Goal: Information Seeking & Learning: Learn about a topic

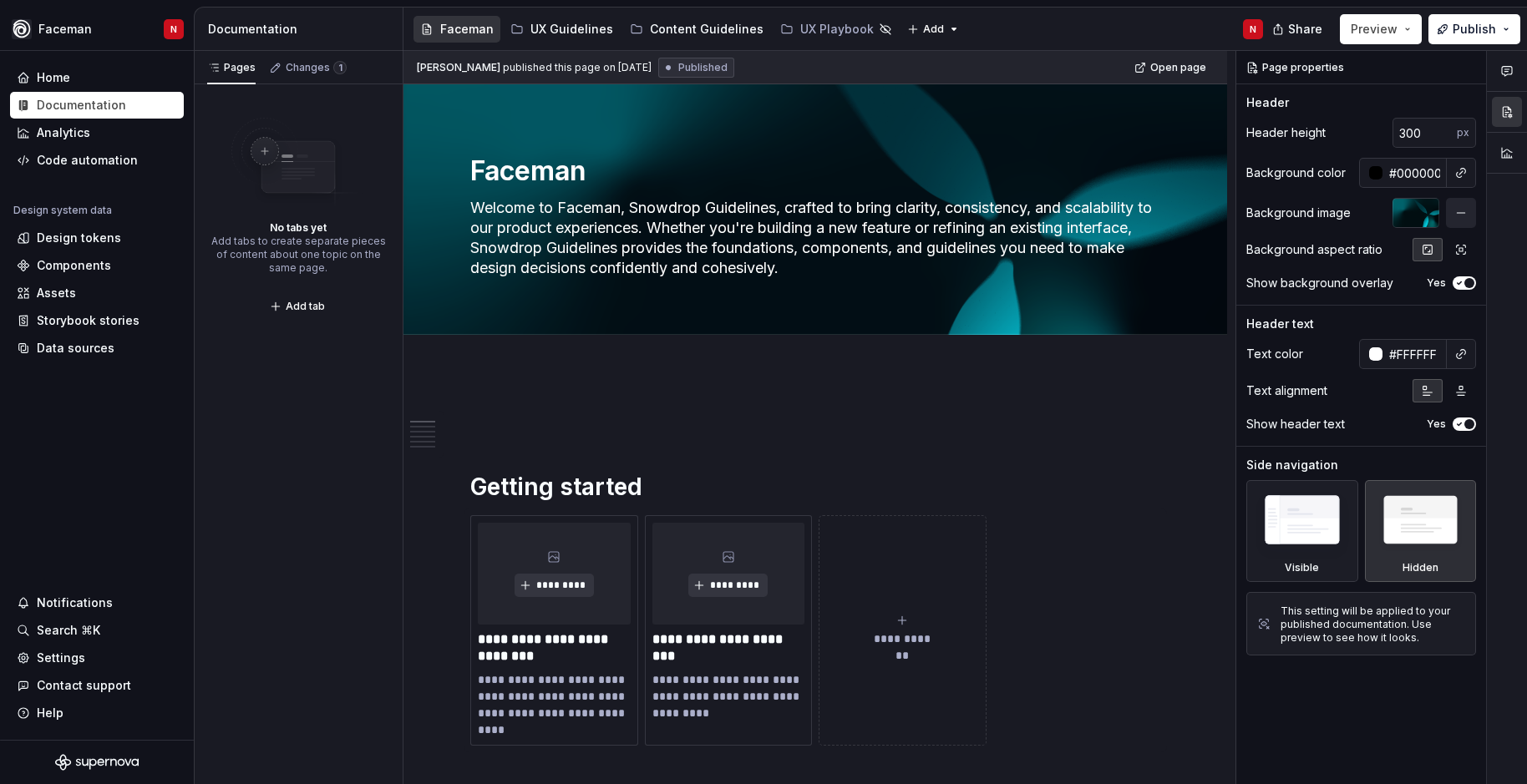
type textarea "*"
click at [62, 269] on div "Components" at bounding box center [74, 265] width 74 height 17
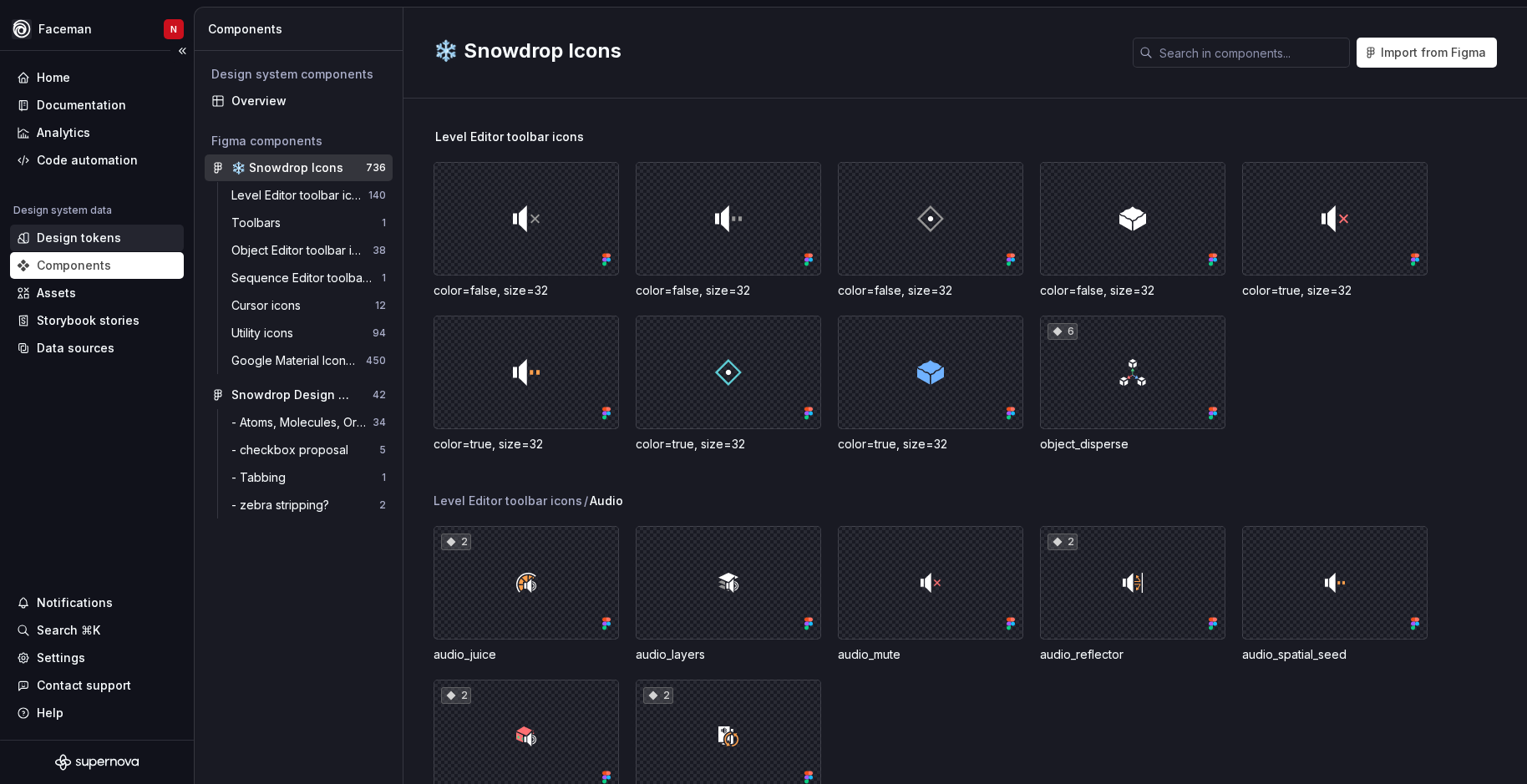
click at [98, 241] on div "Design tokens" at bounding box center [79, 238] width 84 height 17
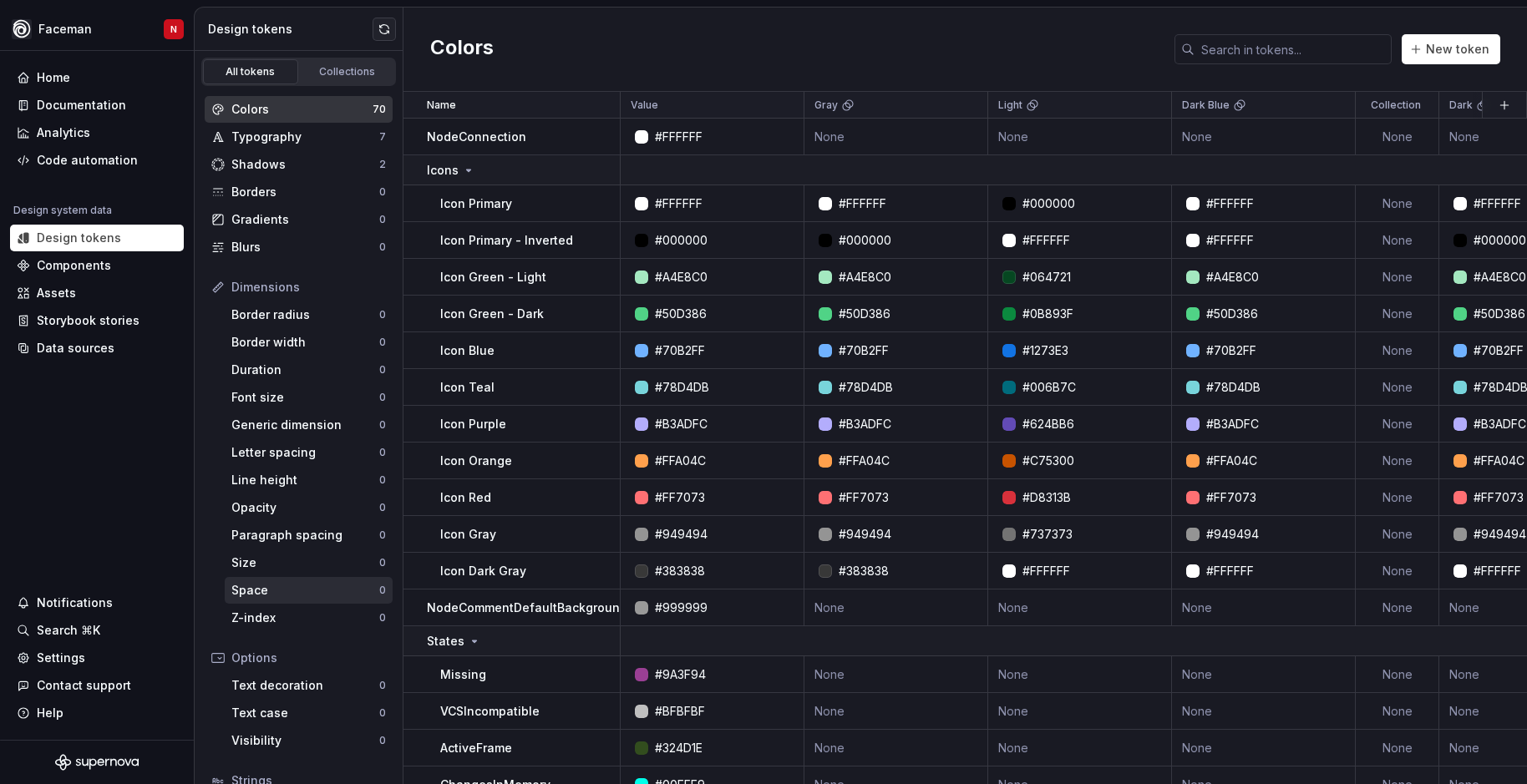
click at [252, 579] on div "Space 0" at bounding box center [308, 590] width 168 height 27
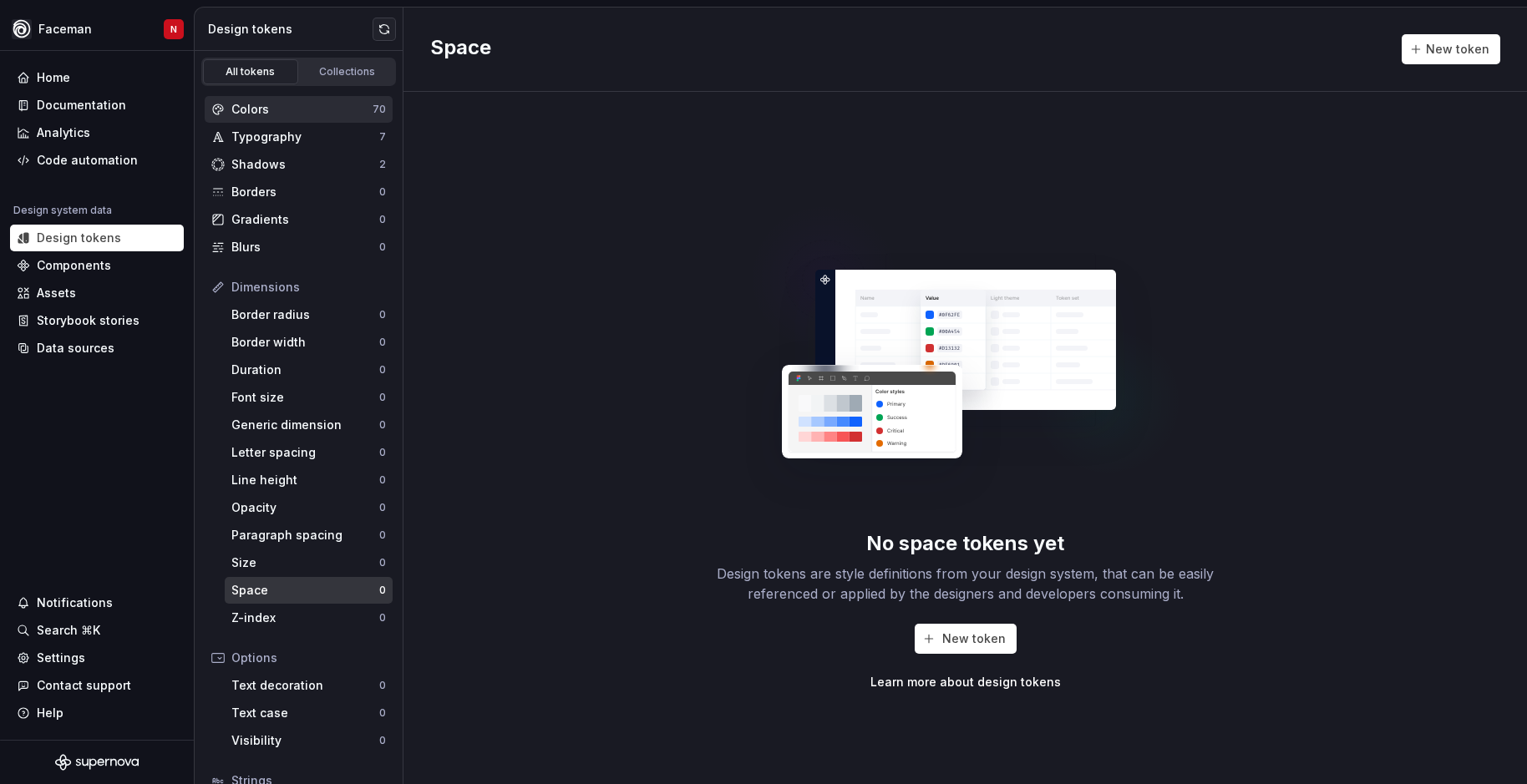
click at [308, 112] on div "Colors" at bounding box center [302, 109] width 141 height 17
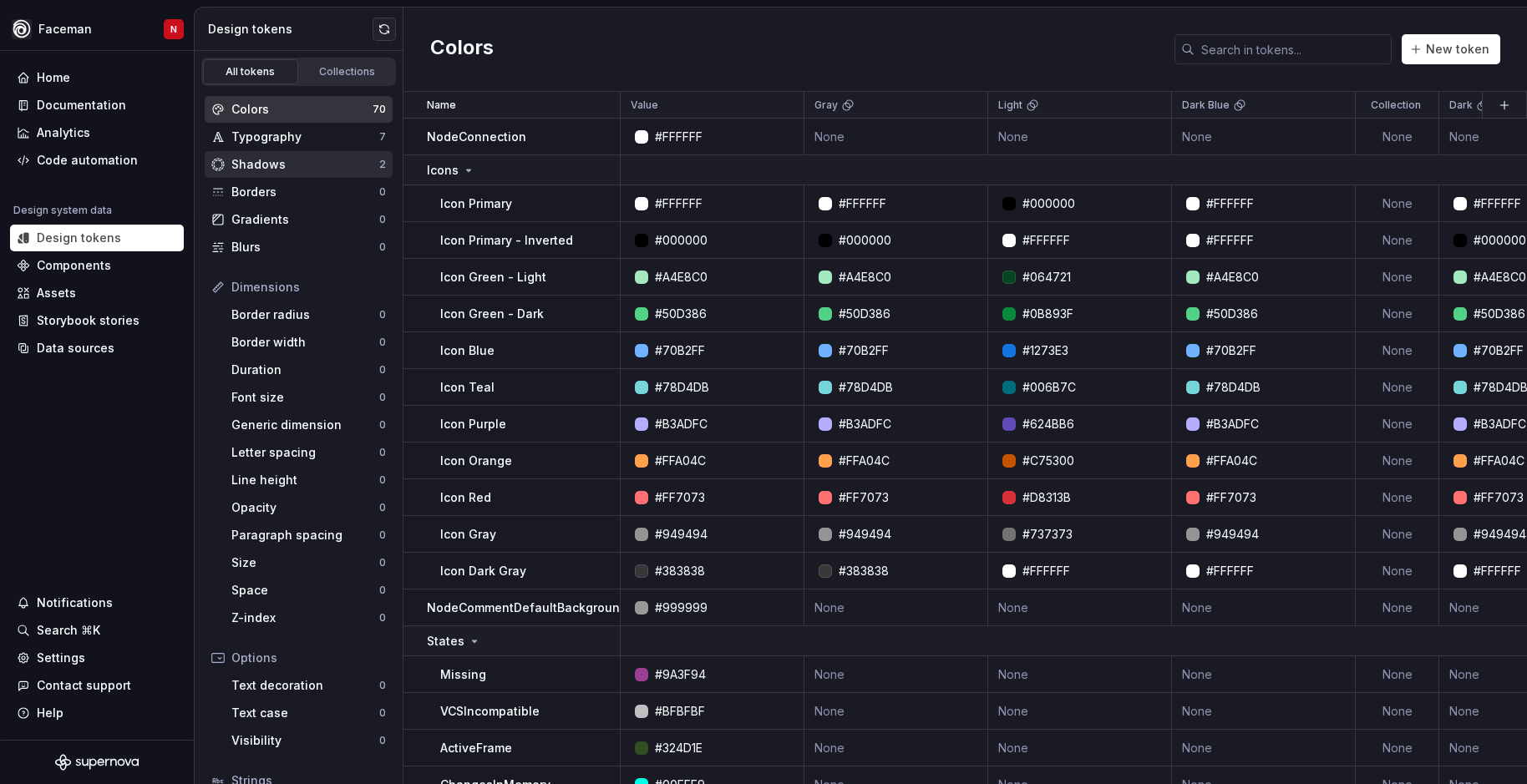
click at [271, 159] on div "Shadows" at bounding box center [304, 164] width 148 height 17
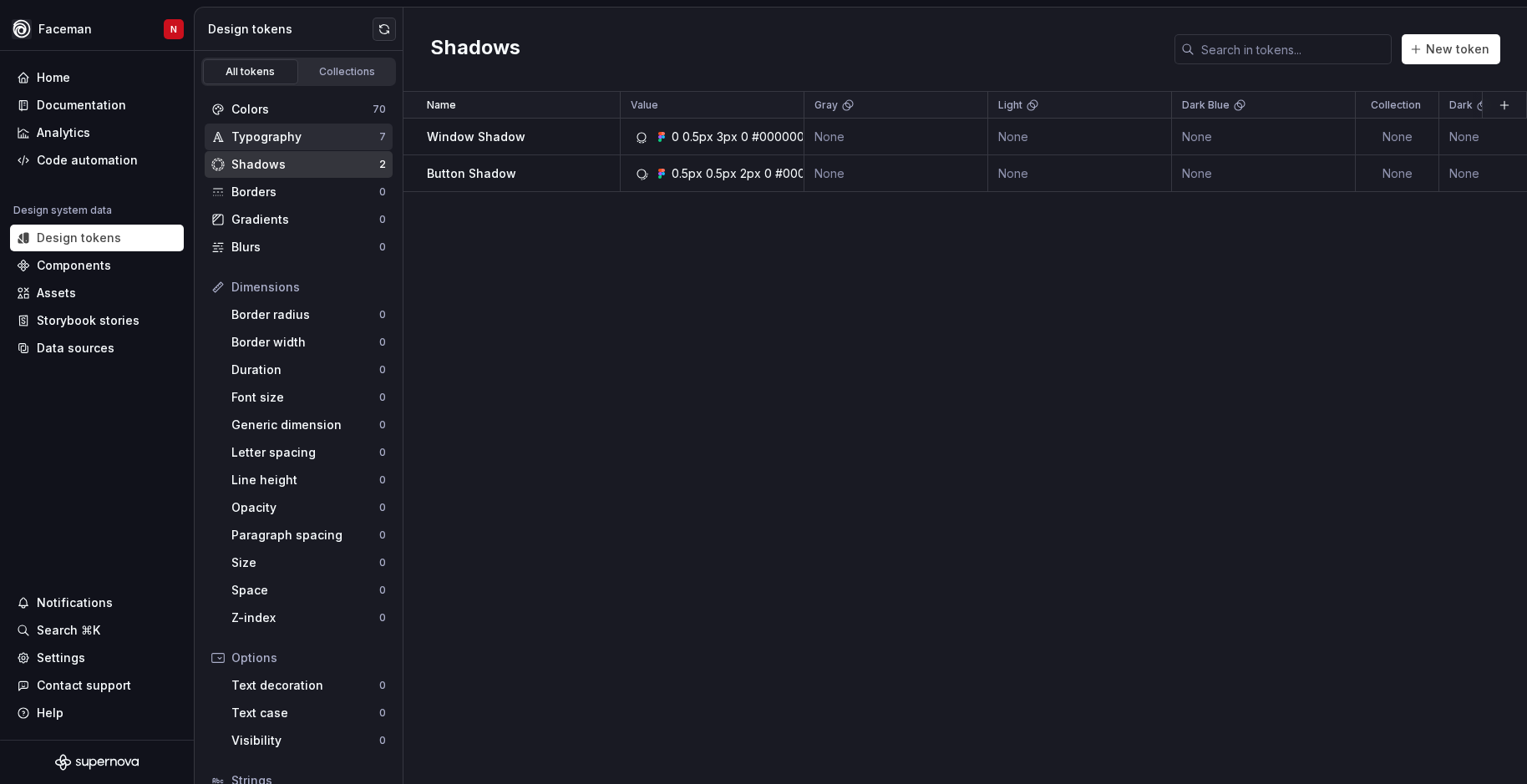
click at [275, 146] on div "Typography 7" at bounding box center [298, 136] width 188 height 27
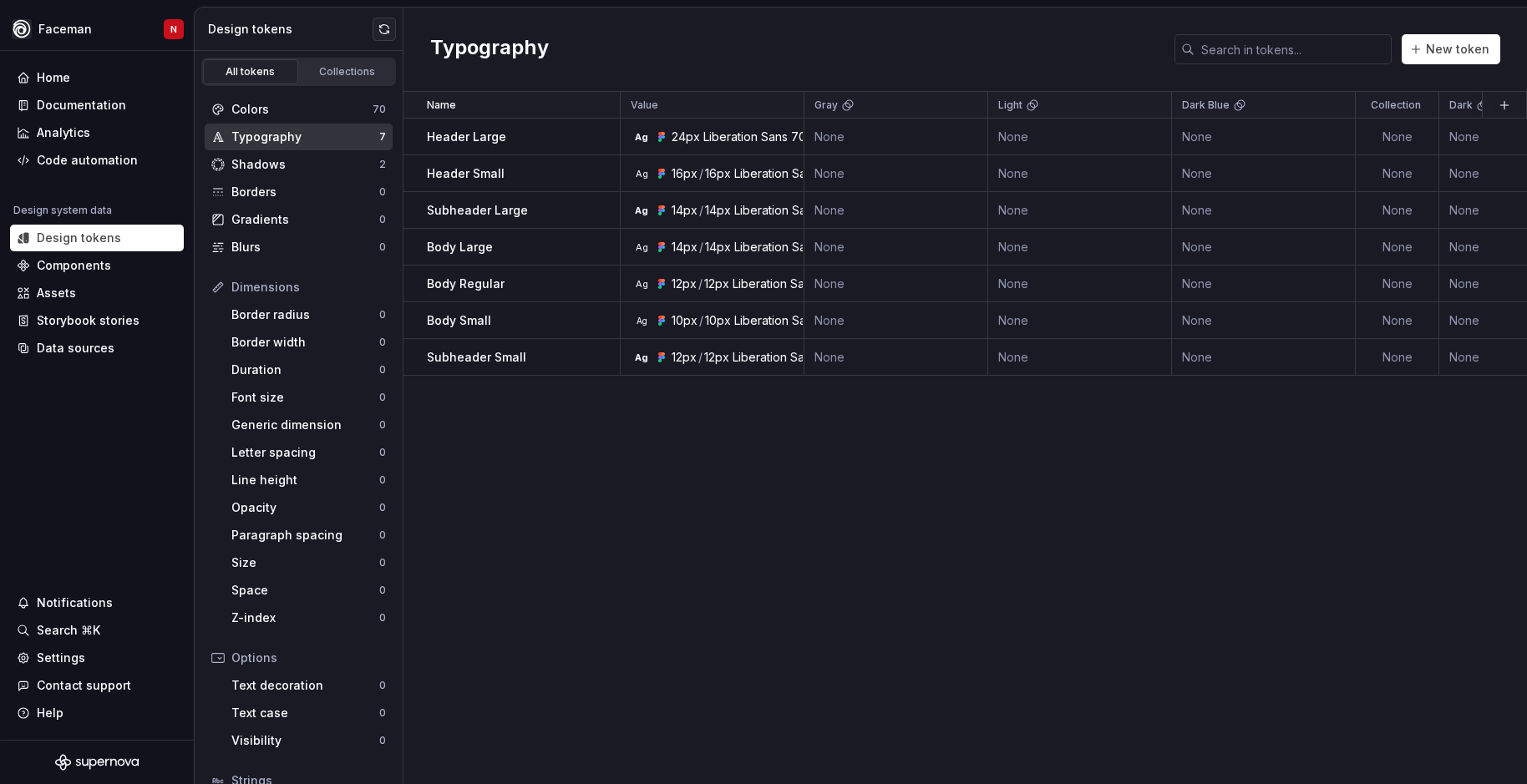
click at [268, 205] on div "Colors 70 Typography 7 Shadows 2 Borders 0 Gradients 0 Blurs 0" at bounding box center [298, 177] width 188 height 164
click at [261, 247] on div "Blurs" at bounding box center [304, 247] width 148 height 17
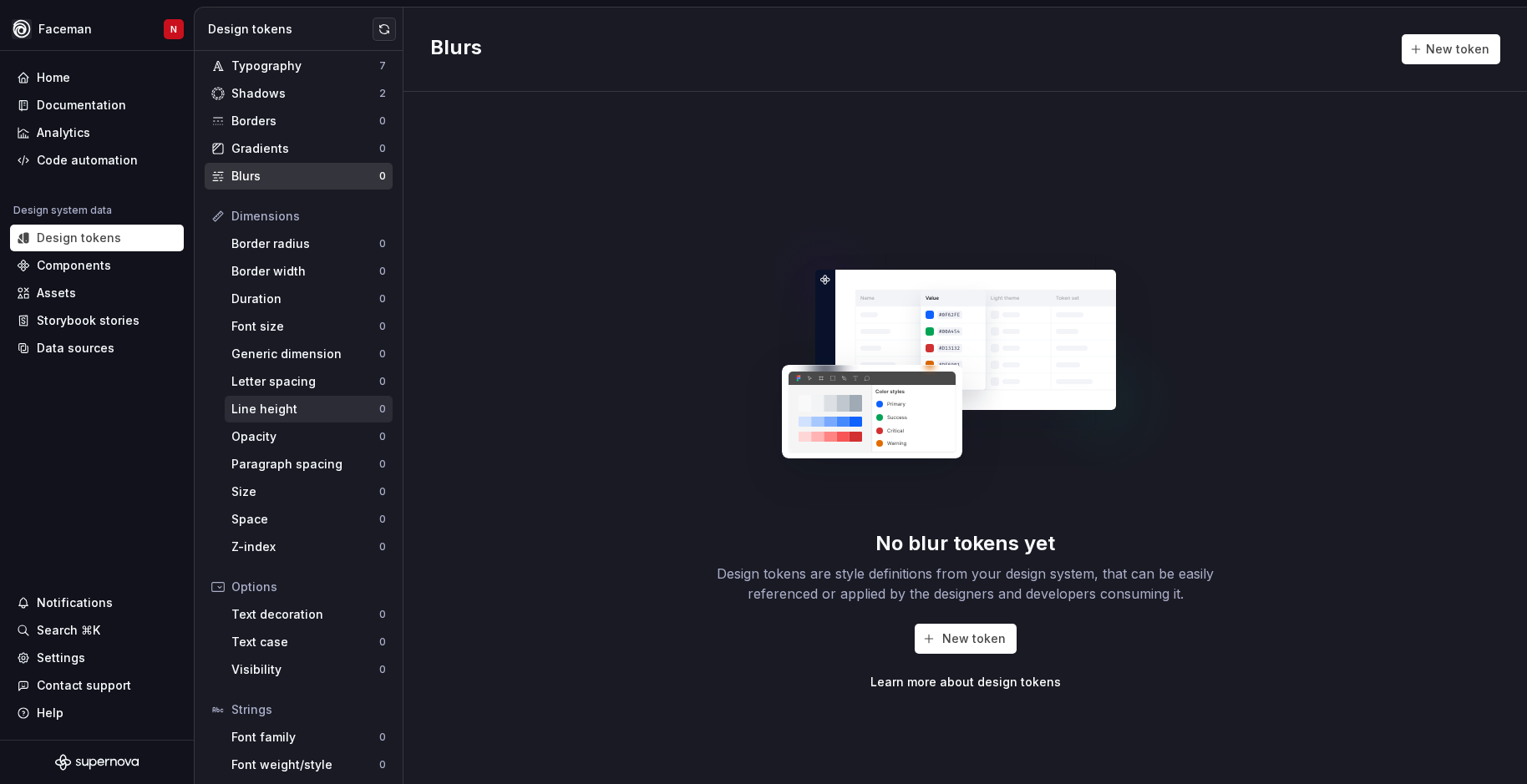
scroll to position [130, 0]
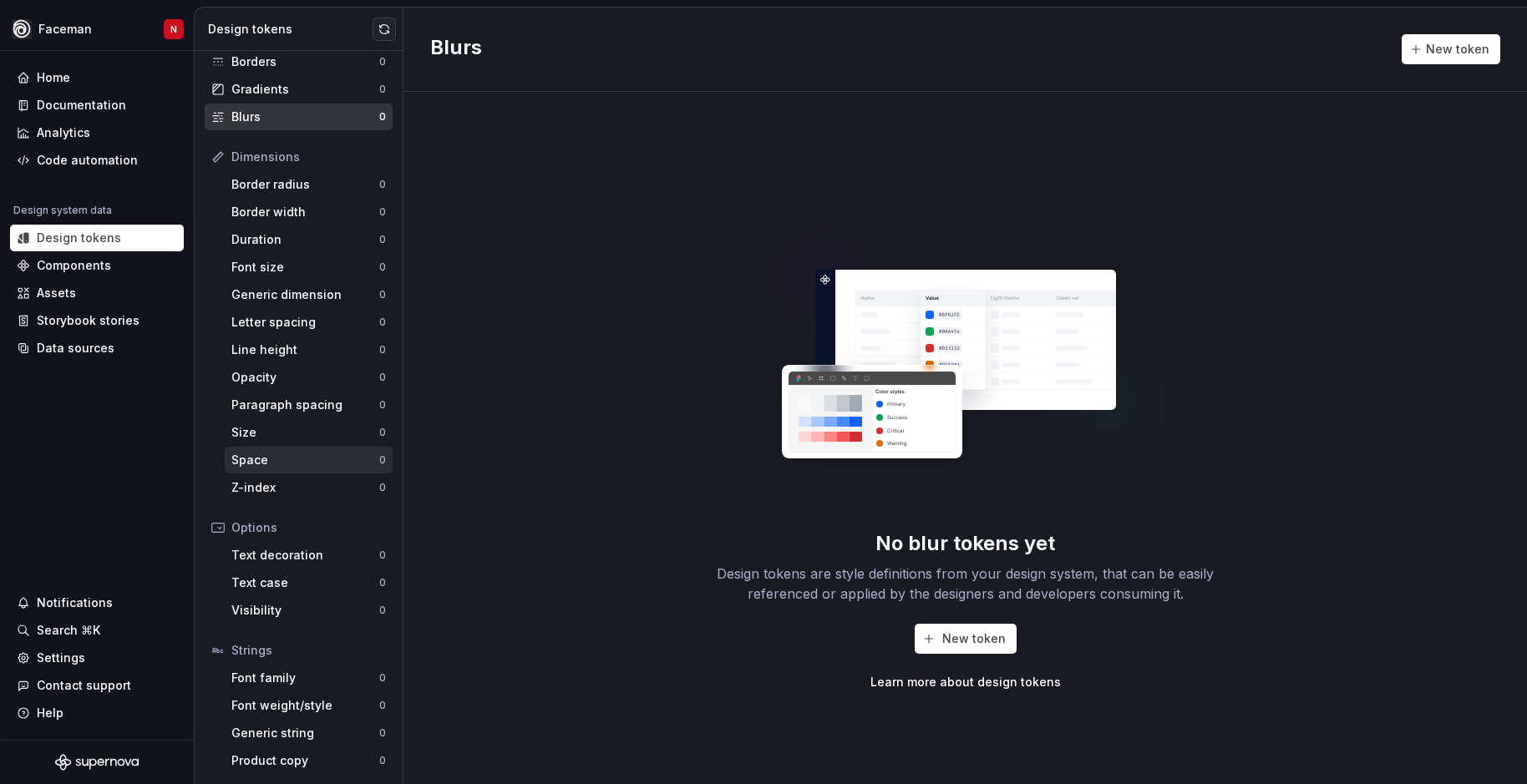
click at [263, 453] on div "Space" at bounding box center [304, 460] width 148 height 17
